Goal: Task Accomplishment & Management: Use online tool/utility

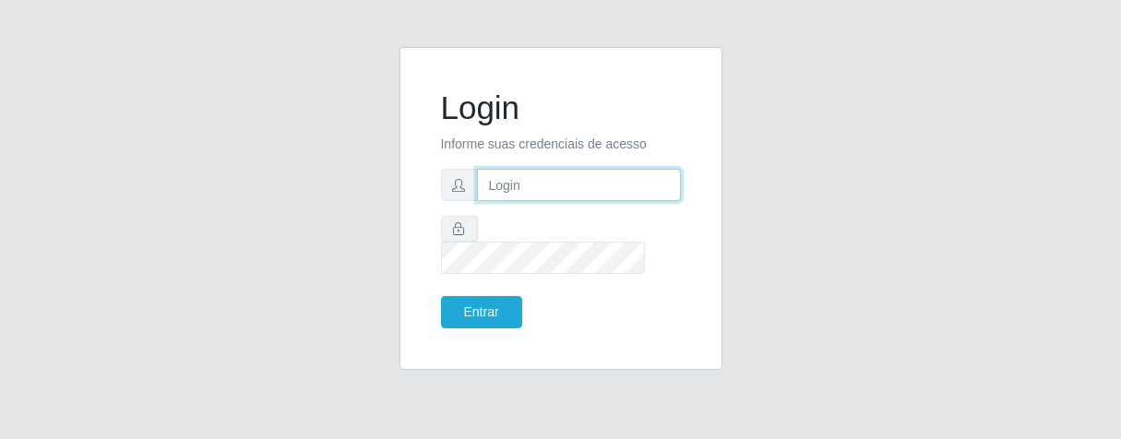
click at [628, 201] on input "text" at bounding box center [579, 185] width 204 height 32
type input "e"
type input "[PERSON_NAME]"
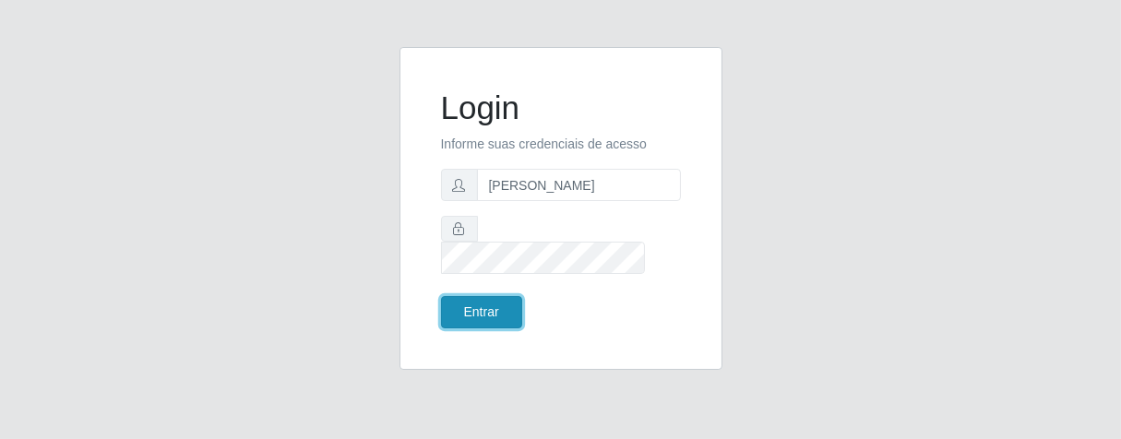
click at [500, 304] on button "Entrar" at bounding box center [481, 312] width 81 height 32
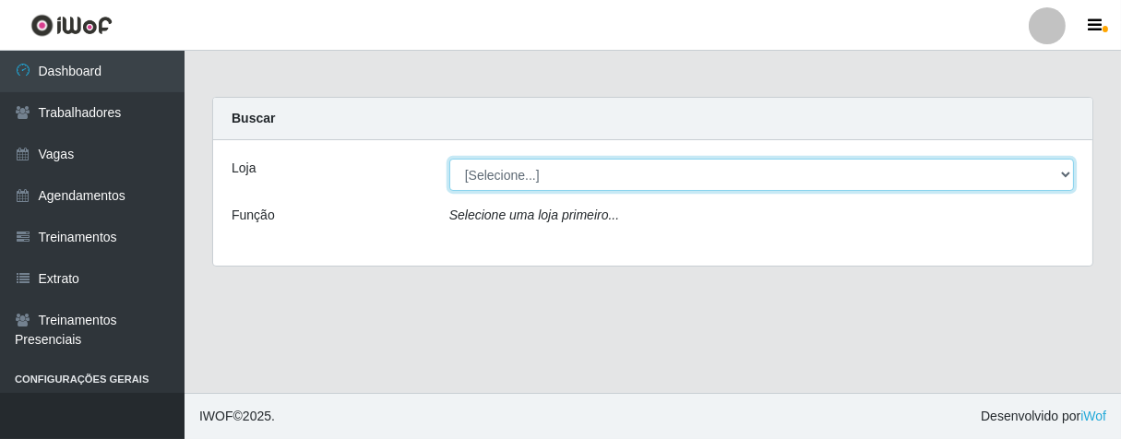
click at [1057, 172] on select "[Selecione...] Superbox [GEOGRAPHIC_DATA] - Bessa" at bounding box center [761, 175] width 624 height 32
select select "206"
click at [449, 159] on select "[Selecione...] Superbox [GEOGRAPHIC_DATA] - Bessa" at bounding box center [761, 175] width 624 height 32
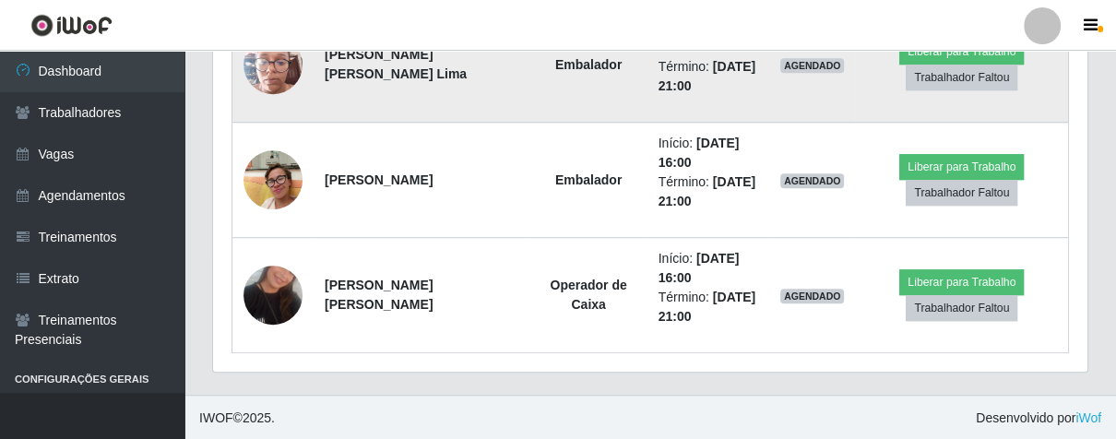
scroll to position [712, 0]
